Goal: Transaction & Acquisition: Download file/media

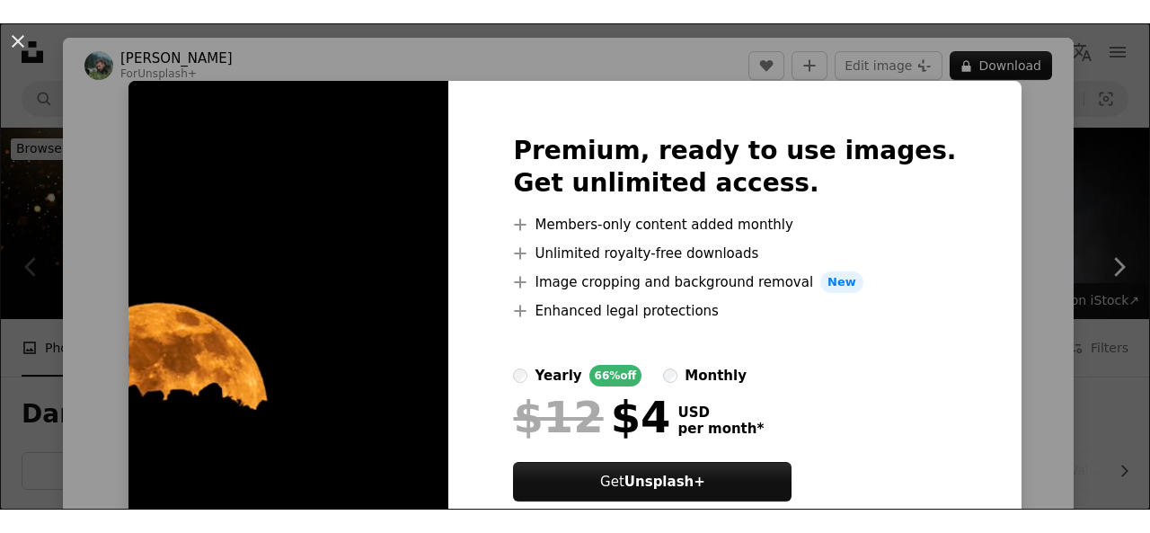
scroll to position [439, 0]
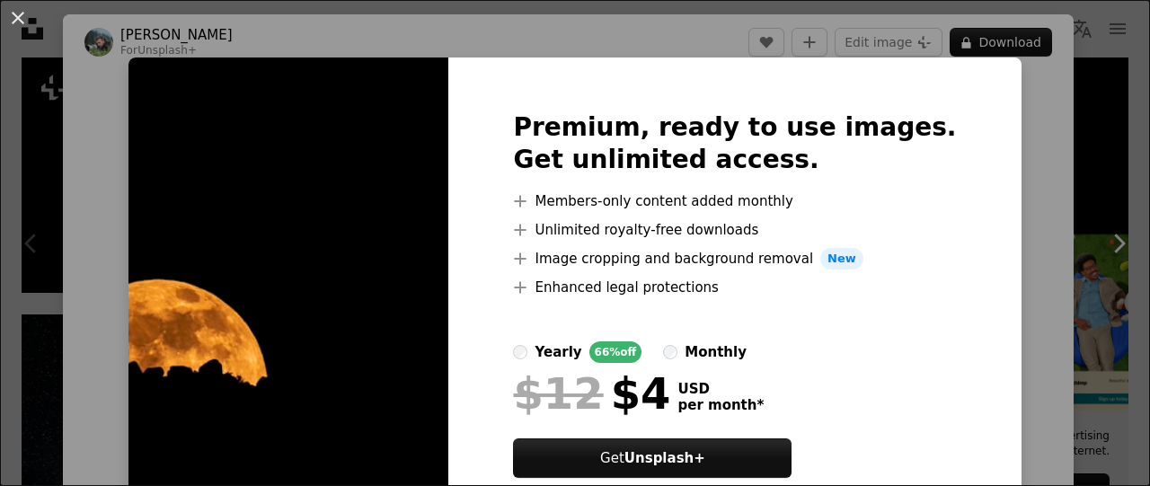
click at [351, 386] on img at bounding box center [289, 317] width 320 height 518
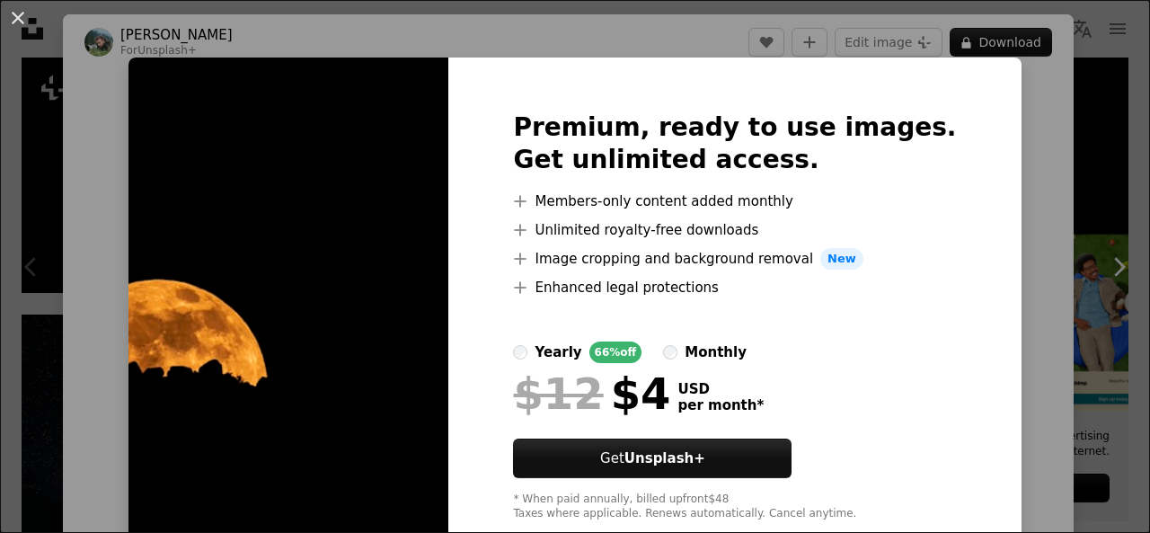
click at [986, 191] on div "An X shape Premium, ready to use images. Get unlimited access. A plus sign Memb…" at bounding box center [575, 266] width 1150 height 533
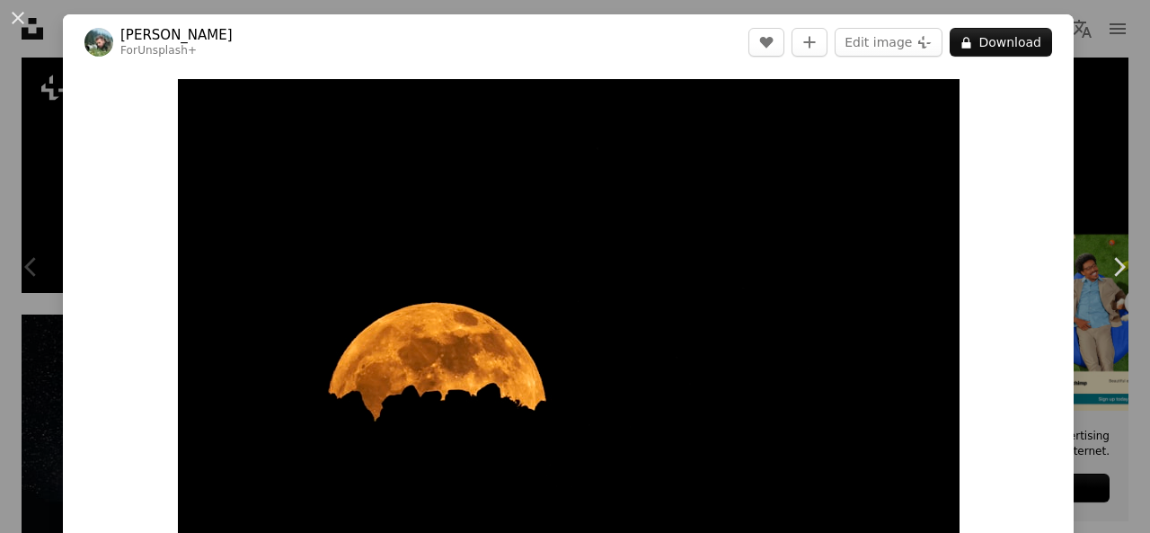
click at [986, 191] on div "Zoom in" at bounding box center [568, 339] width 1011 height 539
click at [991, 37] on button "A lock Download" at bounding box center [1001, 42] width 102 height 29
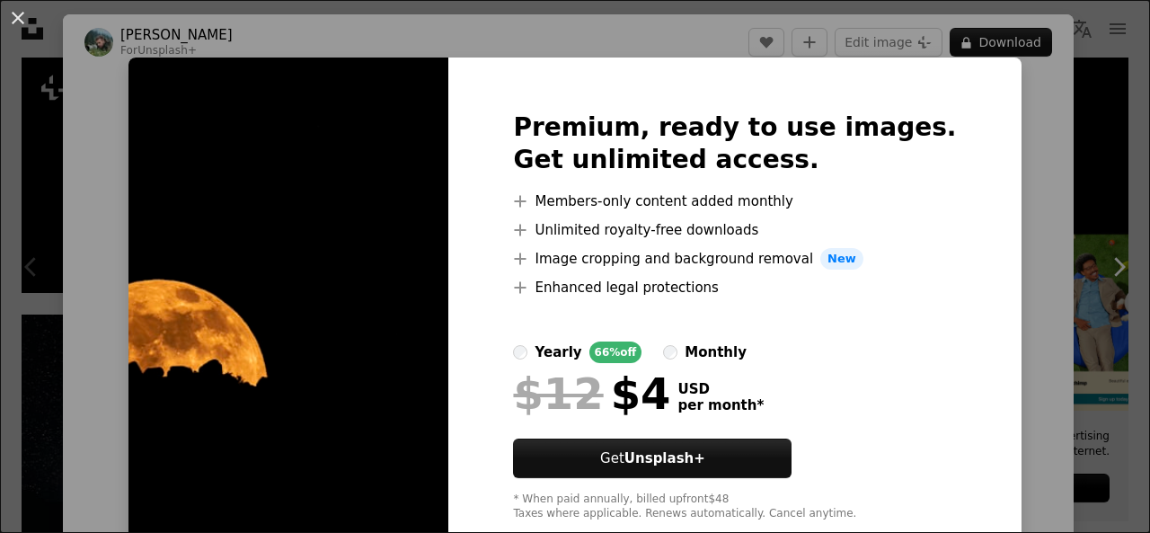
click at [1003, 116] on div "An X shape Premium, ready to use images. Get unlimited access. A plus sign Memb…" at bounding box center [575, 266] width 1150 height 533
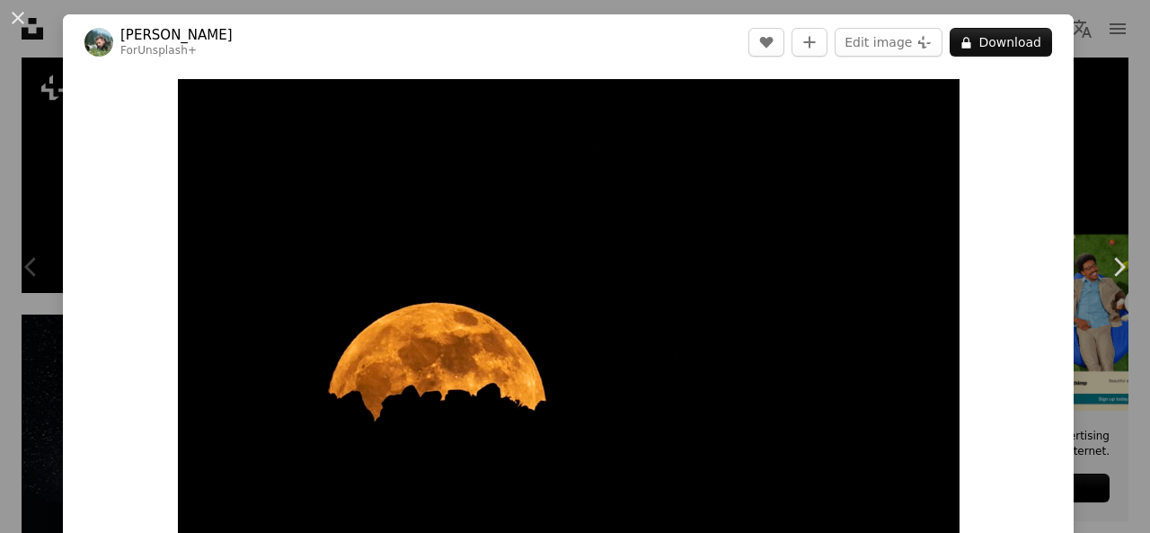
click at [1003, 116] on div "Zoom in" at bounding box center [568, 339] width 1011 height 539
click at [15, 10] on button "An X shape" at bounding box center [18, 18] width 22 height 22
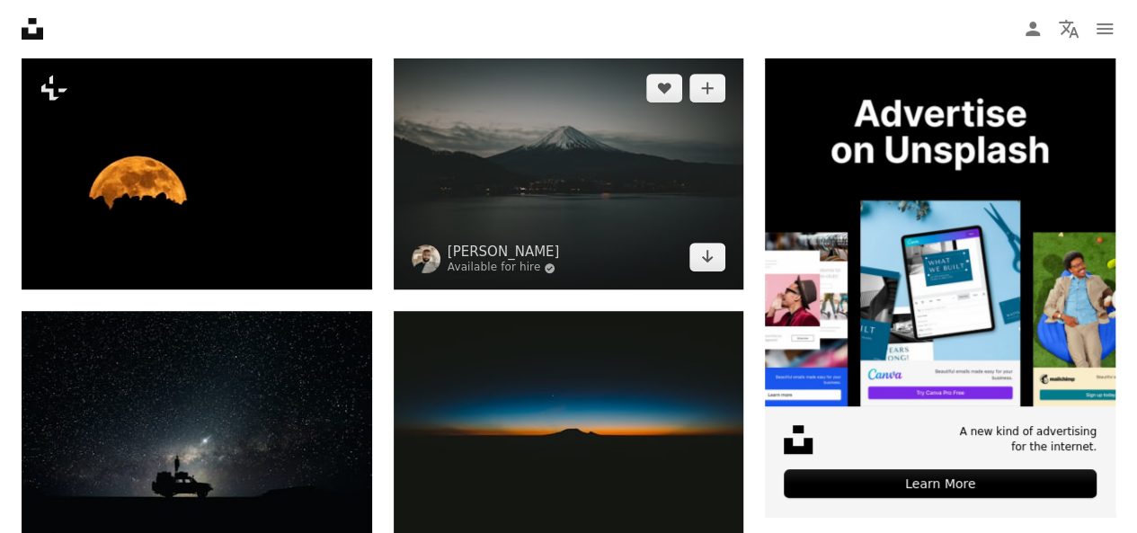
click at [588, 206] on img at bounding box center [569, 173] width 351 height 234
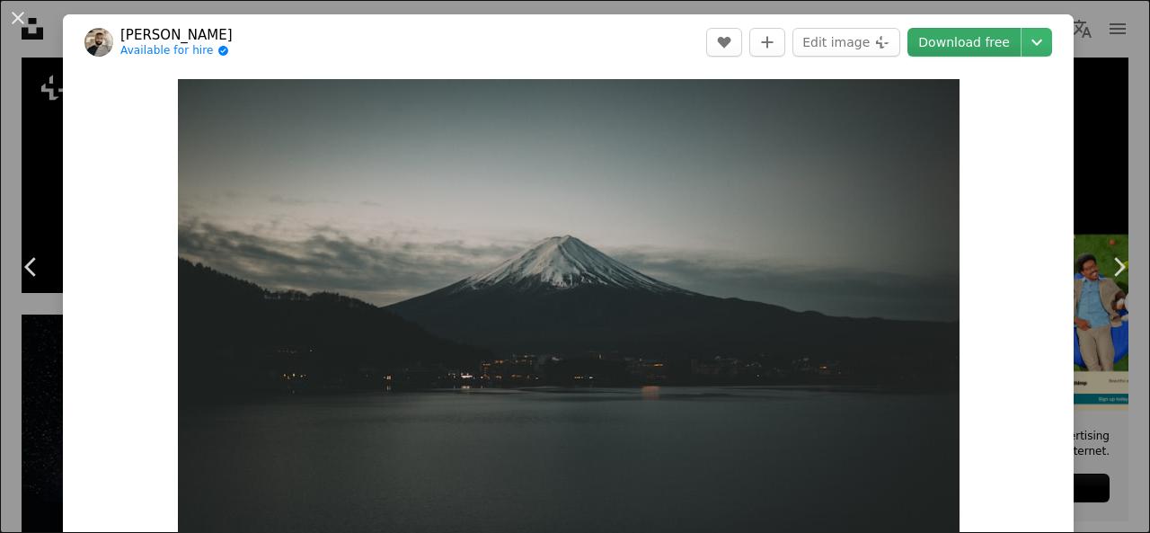
click at [962, 39] on link "Download free" at bounding box center [964, 42] width 113 height 29
